Goal: Communication & Community: Answer question/provide support

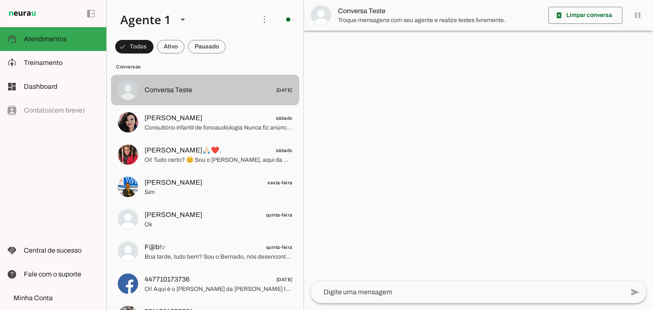
scroll to position [43, 0]
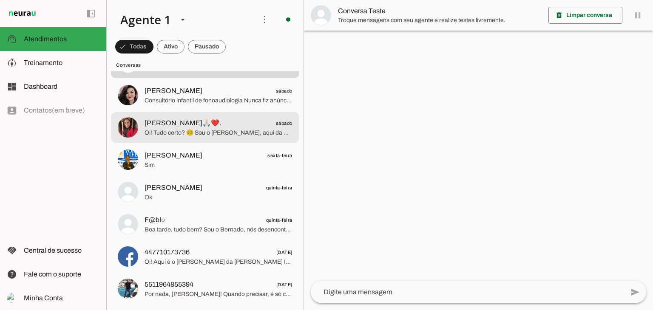
click at [229, 136] on span "Oi! Tudo certo? 😊 Sou o [PERSON_NAME], aqui da VIA. Vi que você se interessou p…" at bounding box center [219, 133] width 148 height 9
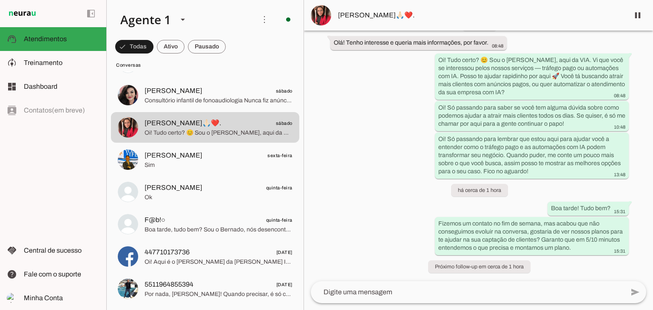
scroll to position [49, 0]
click at [422, 293] on textarea at bounding box center [467, 292] width 313 height 10
